Goal: Task Accomplishment & Management: Manage account settings

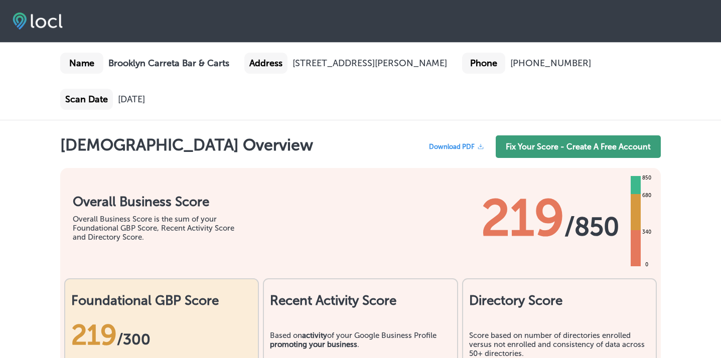
click at [534, 142] on link "Fix Your Score - Create A Free Account" at bounding box center [578, 147] width 165 height 23
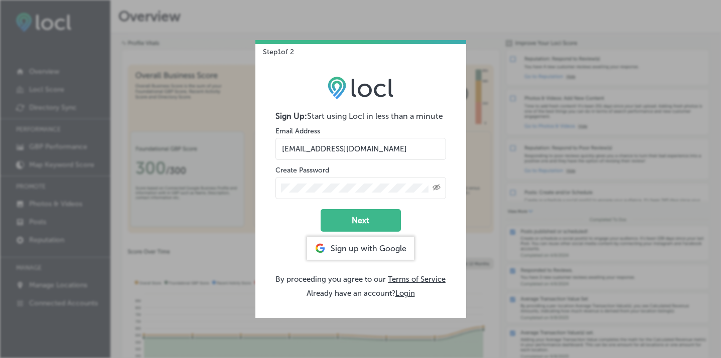
click at [353, 243] on div "Sign up with Google" at bounding box center [360, 248] width 107 height 23
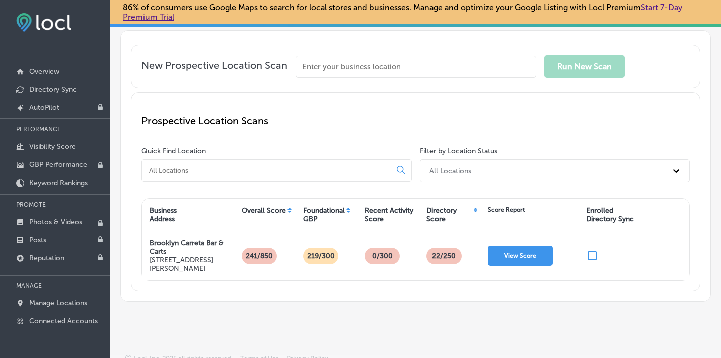
scroll to position [86, 0]
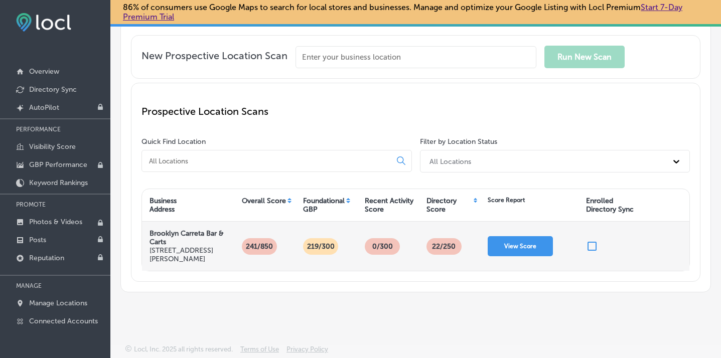
click at [256, 247] on p "241/850" at bounding box center [259, 246] width 35 height 17
click at [513, 241] on button "View Score" at bounding box center [520, 246] width 65 height 20
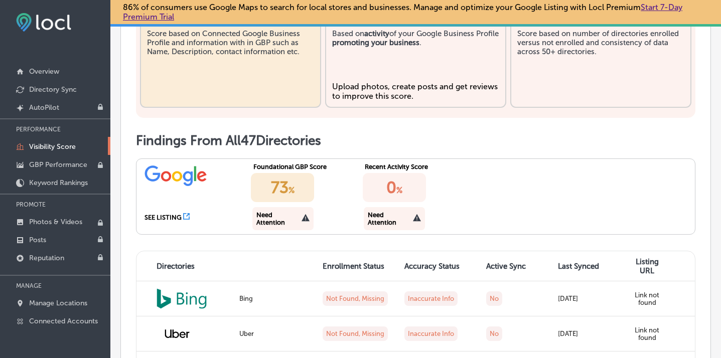
scroll to position [438, 0]
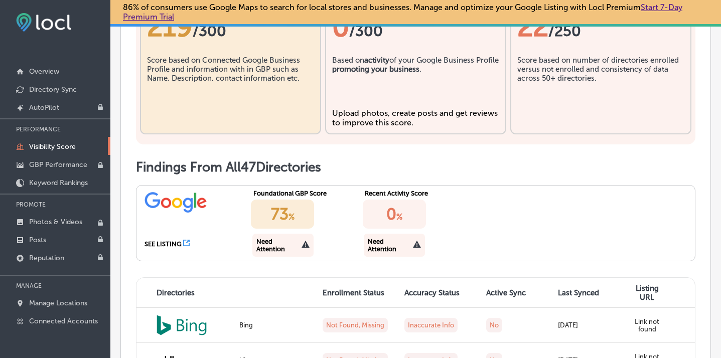
click at [252, 59] on div "Score based on Connected Google Business Profile and information with in GBP su…" at bounding box center [230, 81] width 167 height 50
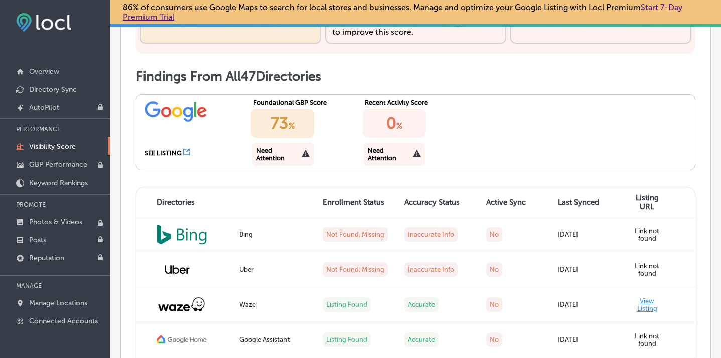
scroll to position [564, 0]
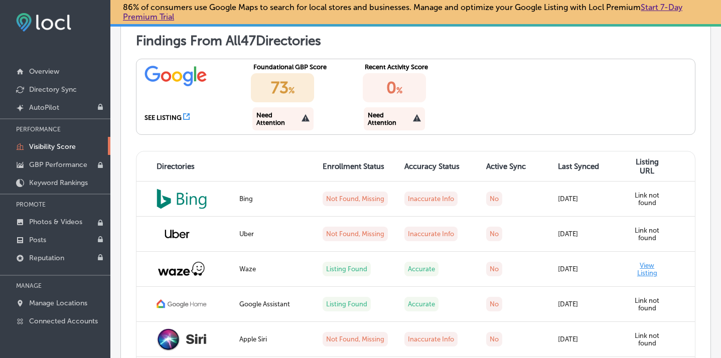
click at [288, 121] on div "Need Attention" at bounding box center [279, 118] width 45 height 15
click at [175, 118] on div "SEE LISTING" at bounding box center [163, 118] width 37 height 8
click at [307, 113] on div "Need Attention" at bounding box center [282, 118] width 61 height 23
click at [307, 95] on div "73 %" at bounding box center [282, 87] width 63 height 29
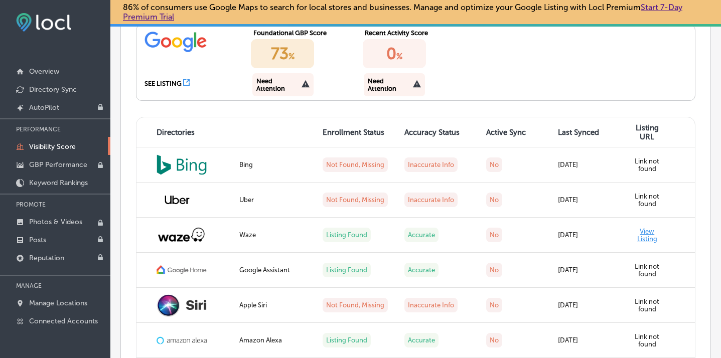
scroll to position [600, 0]
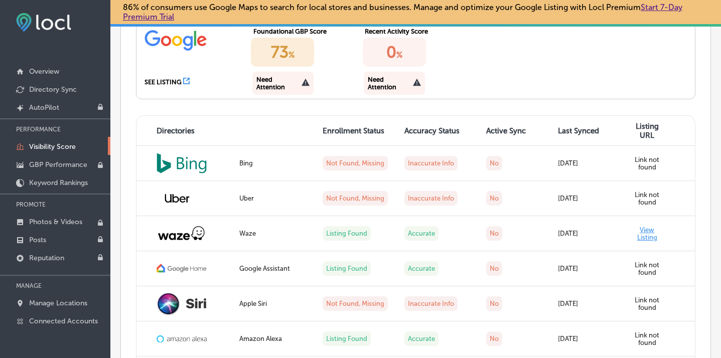
click at [511, 84] on div "SEE LISTING Foundational GBP Score 73 % Need Attention Recent Activity Score 0 …" at bounding box center [416, 61] width 560 height 76
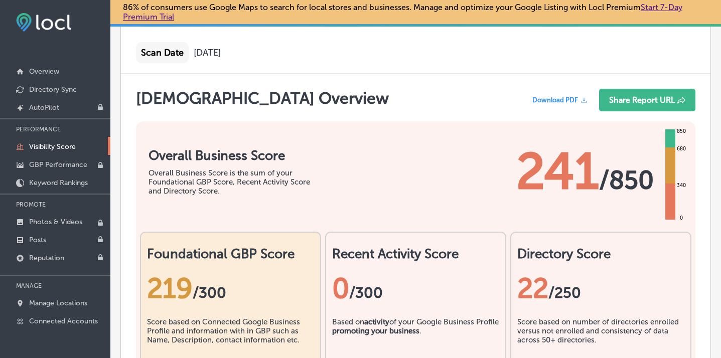
scroll to position [177, 0]
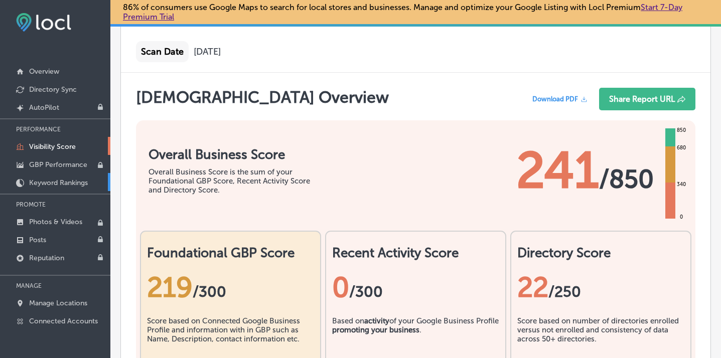
click at [55, 176] on link "Keyword Rankings" at bounding box center [55, 182] width 110 height 18
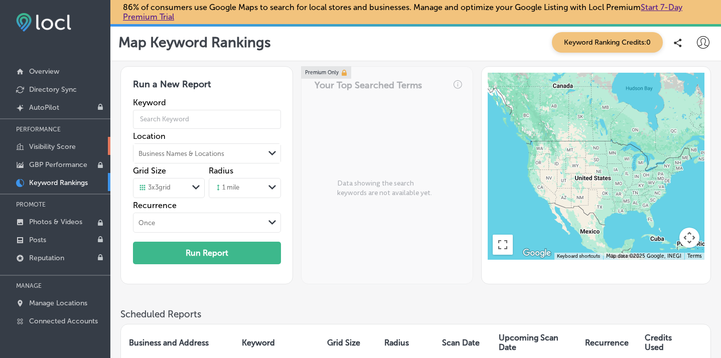
click at [48, 154] on link "Visibility Score" at bounding box center [55, 146] width 110 height 18
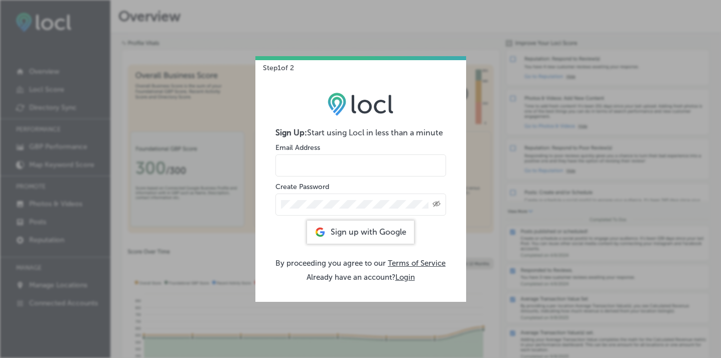
click at [306, 164] on input "email" at bounding box center [361, 166] width 171 height 22
click at [289, 240] on div "Sign Up: Start using Locl in less than a minute Email Address Create Password C…" at bounding box center [360, 186] width 211 height 229
click at [410, 275] on button "Login" at bounding box center [406, 277] width 20 height 9
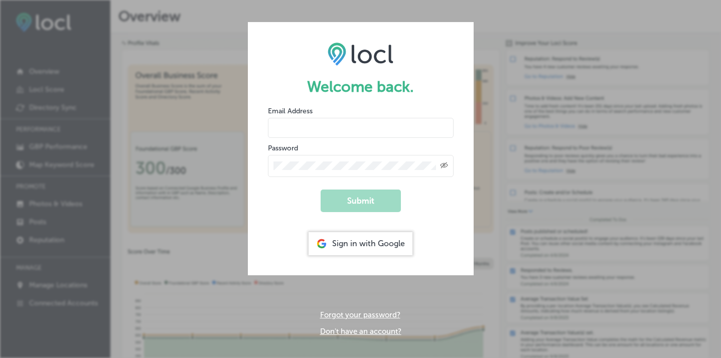
click at [333, 119] on input "email" at bounding box center [361, 128] width 186 height 20
click at [416, 206] on form "Welcome back. Email Address Password Created with Sketch. Submit Sign in with G…" at bounding box center [361, 148] width 226 height 253
click at [374, 238] on div "Sign in with Google" at bounding box center [361, 243] width 104 height 23
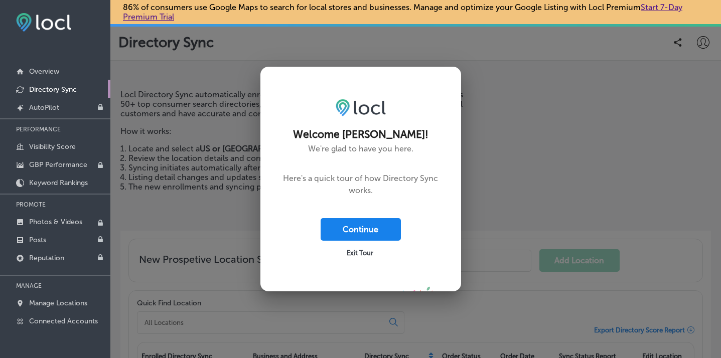
click at [364, 227] on button "Continue" at bounding box center [361, 229] width 80 height 23
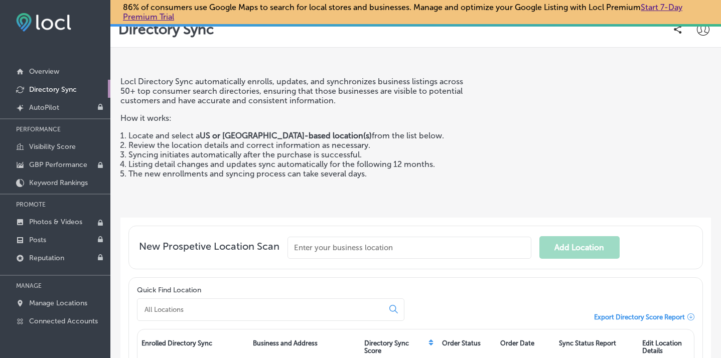
scroll to position [11, 0]
